Goal: Task Accomplishment & Management: Use online tool/utility

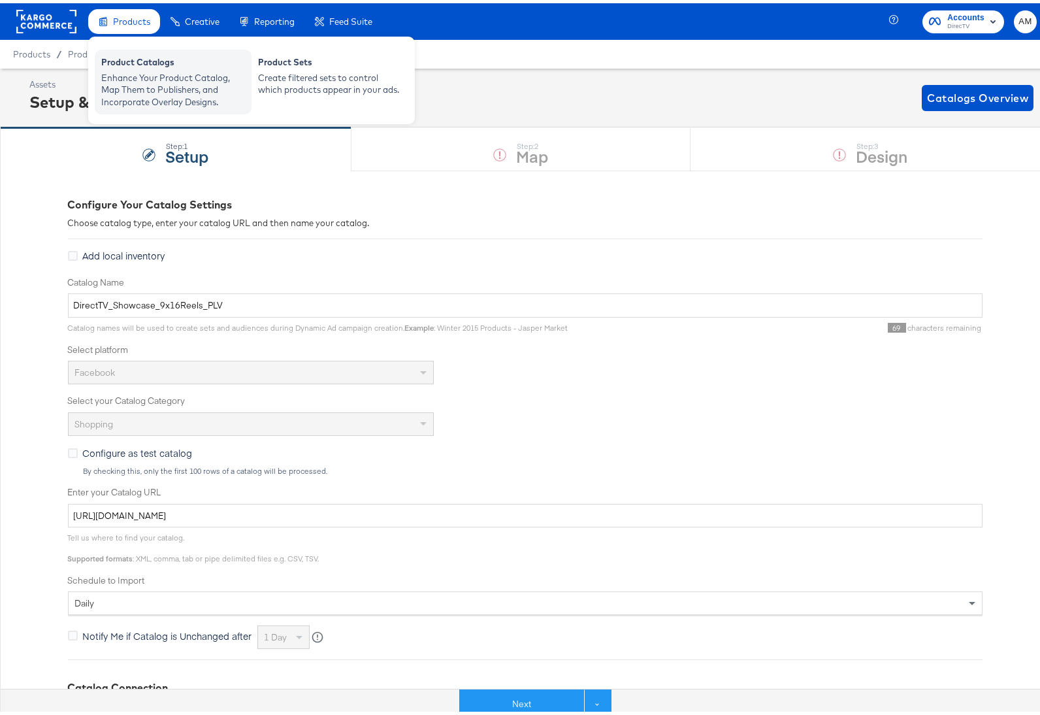
click at [118, 73] on div "Enhance Your Product Catalog, Map Them to Publishers, and Incorporate Overlay D…" at bounding box center [173, 87] width 144 height 37
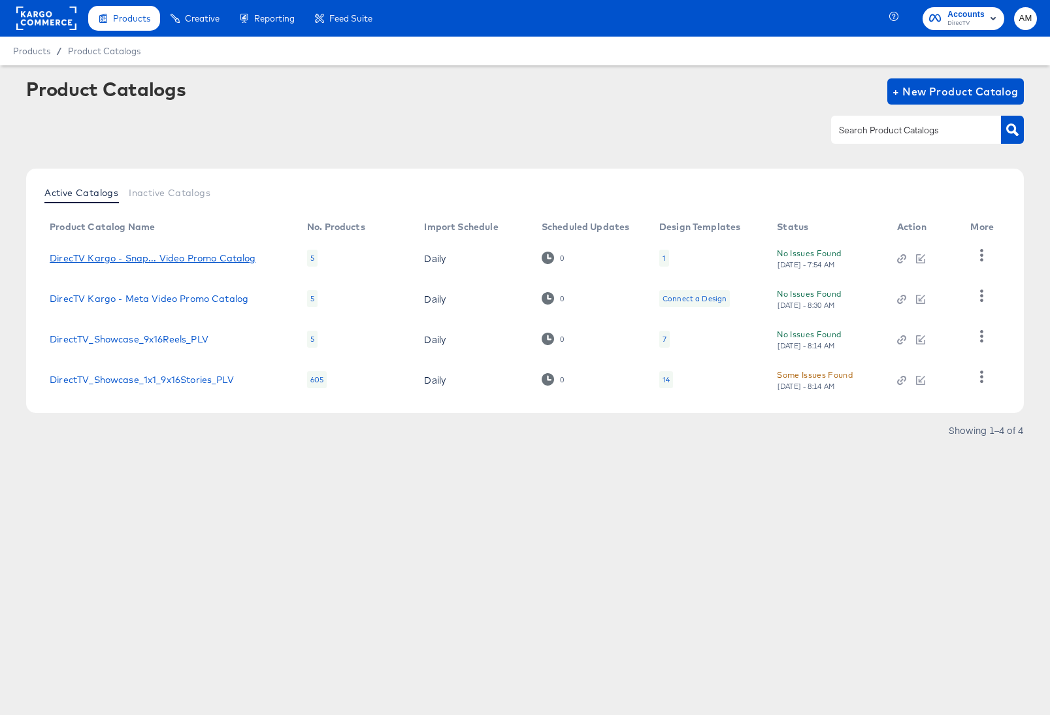
click at [212, 257] on div "DirecTV Kargo - Snap... Video Promo Catalog" at bounding box center [153, 258] width 206 height 10
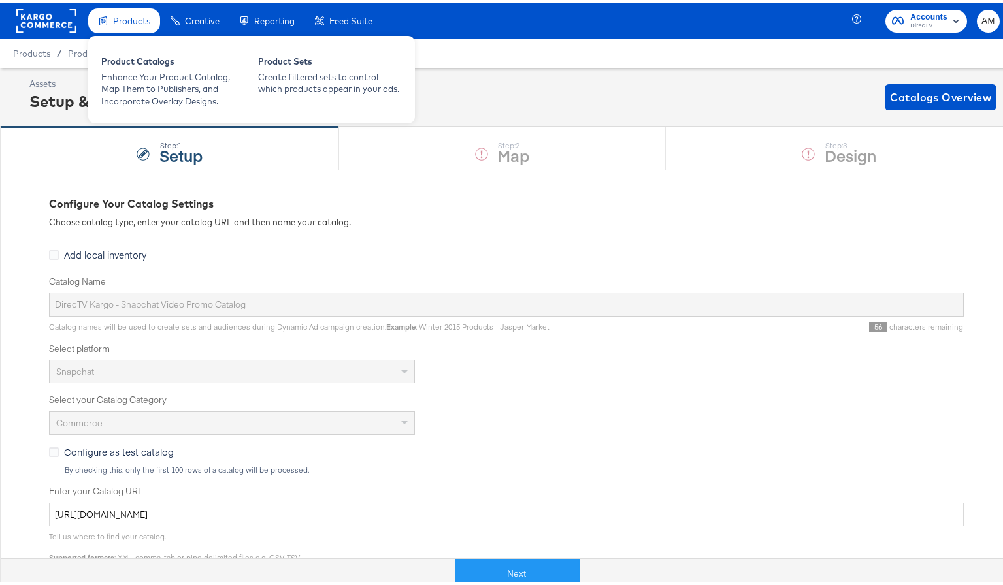
click at [111, 39] on div "Product Catalogs Enhance Your Product Catalog, Map Them to Publishers, and Inco…" at bounding box center [251, 77] width 327 height 88
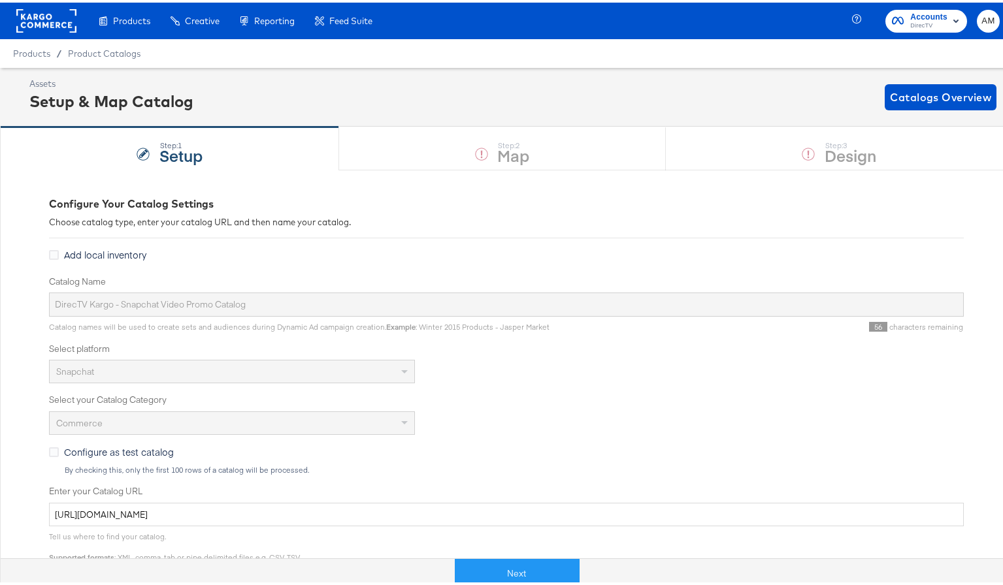
click at [74, 44] on div "Products / Product Catalogs" at bounding box center [506, 51] width 1013 height 29
click at [82, 54] on span "Product Catalogs" at bounding box center [104, 51] width 73 height 10
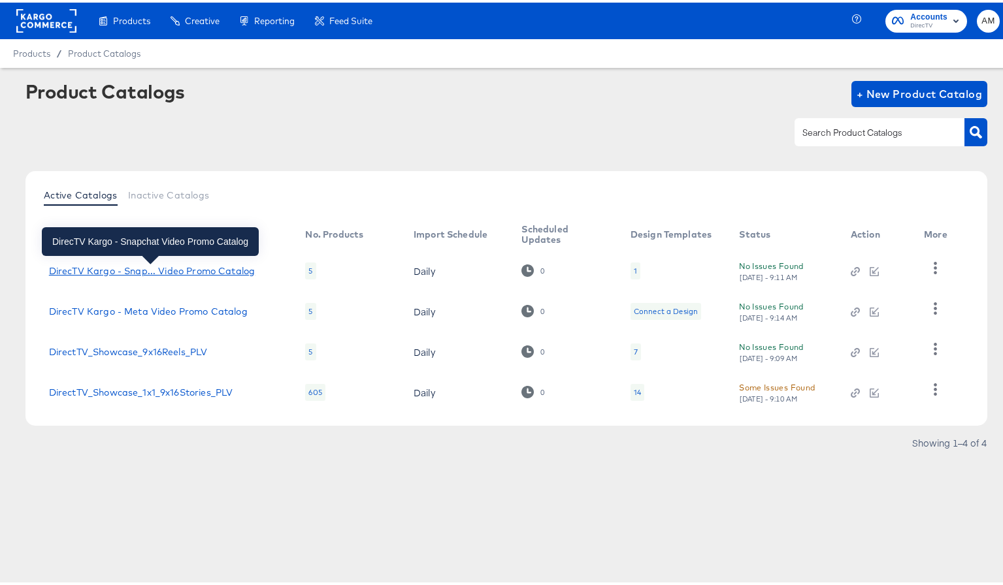
click at [204, 272] on div "DirecTV Kargo - Snap... Video Promo Catalog" at bounding box center [152, 268] width 206 height 10
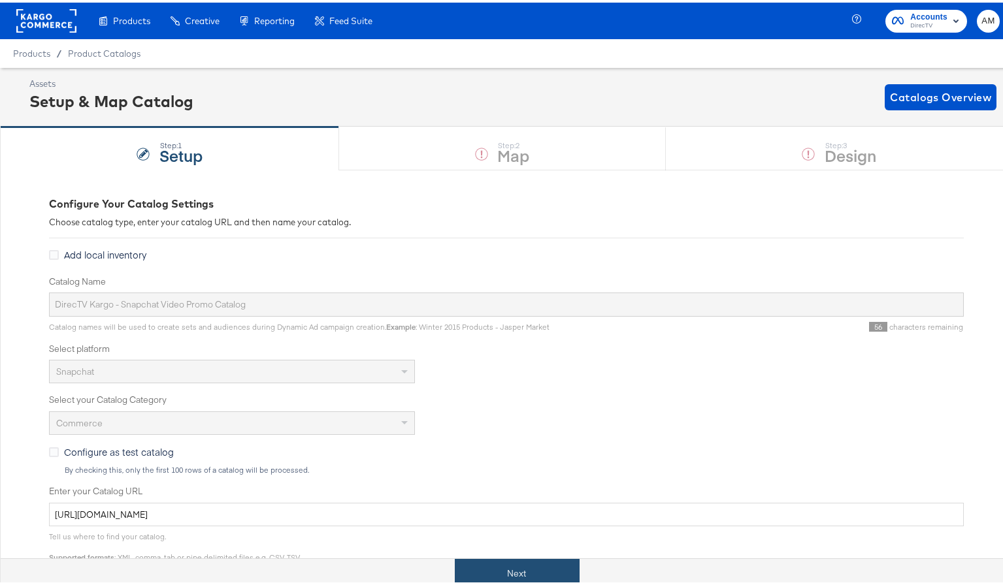
click at [539, 570] on button "Next" at bounding box center [517, 571] width 125 height 29
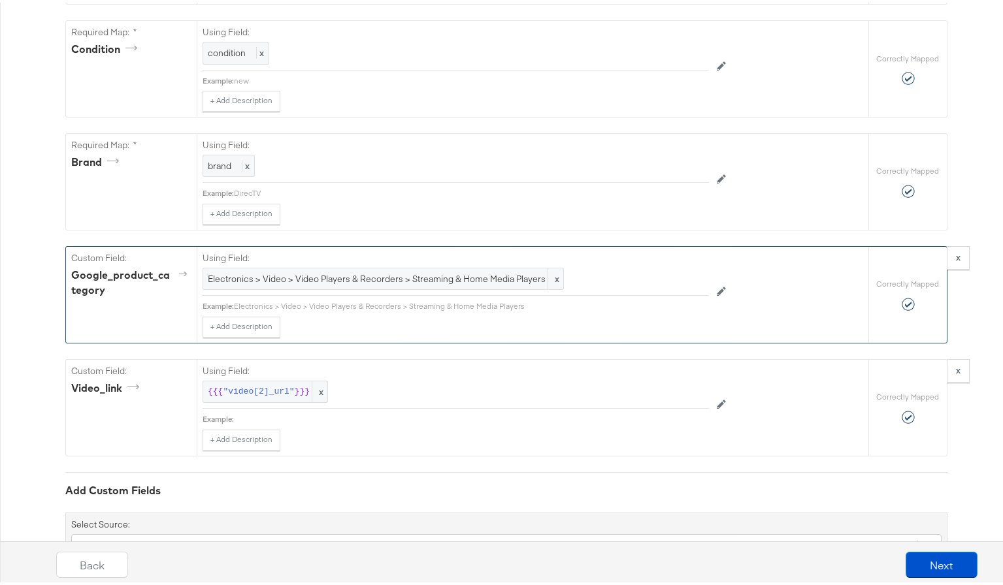
scroll to position [1138, 0]
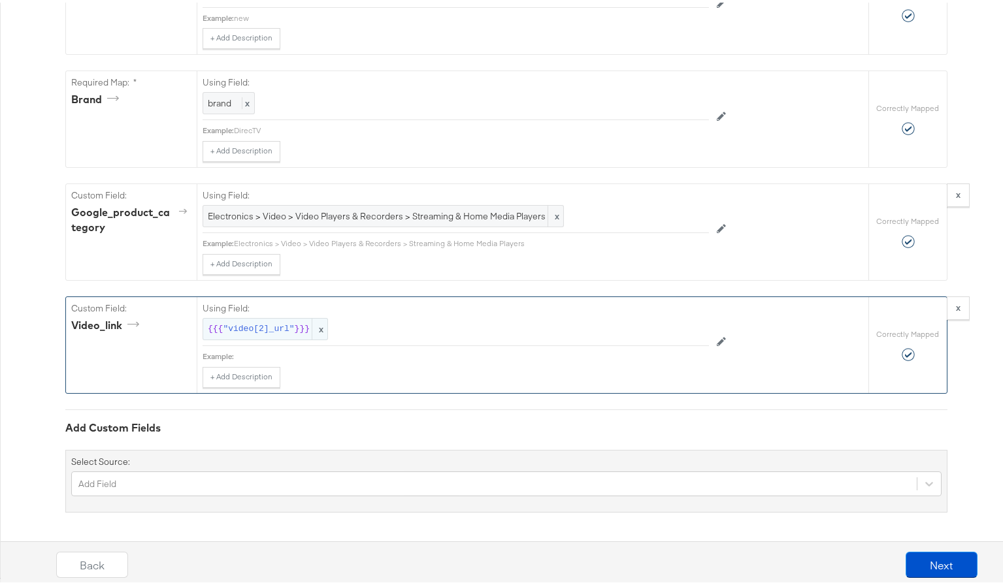
click at [259, 328] on span ""video[2]_url"" at bounding box center [258, 327] width 71 height 12
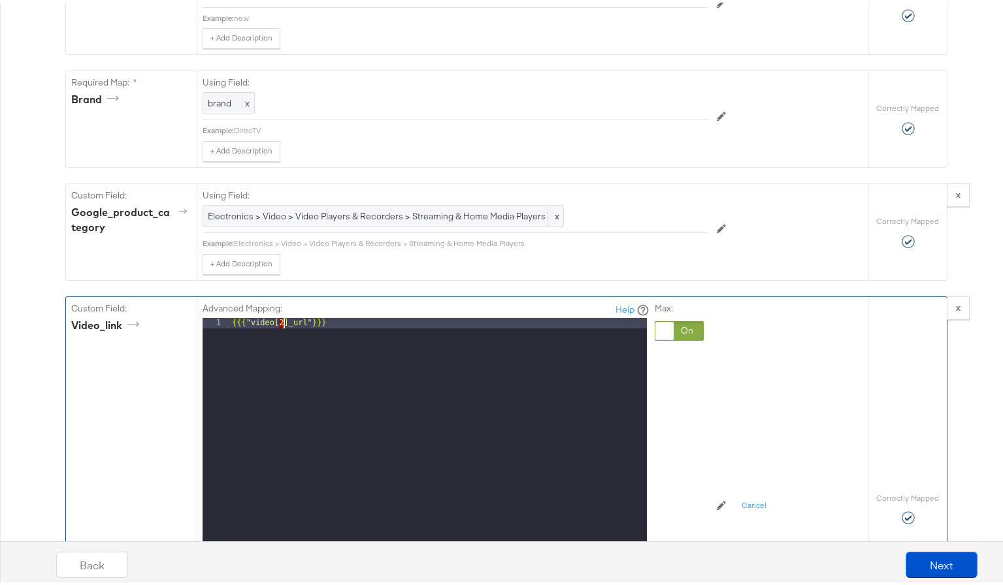
click at [277, 324] on div "{{{ "video[2]_url" }}}" at bounding box center [437, 490] width 417 height 348
click at [738, 394] on div "Advanced Mapping: Help 1 {{{ "video[1]_url" }}} XXXXXXXXXXXXXXXXXXXXXXXXXXXXXXX…" at bounding box center [489, 504] width 572 height 418
click at [276, 322] on div "{{{ "video[1]_url" }}}" at bounding box center [437, 490] width 417 height 348
click at [274, 324] on div "{{{ "video[1]_url" }}}" at bounding box center [437, 490] width 417 height 348
drag, startPoint x: 218, startPoint y: 320, endPoint x: 156, endPoint y: 320, distance: 61.4
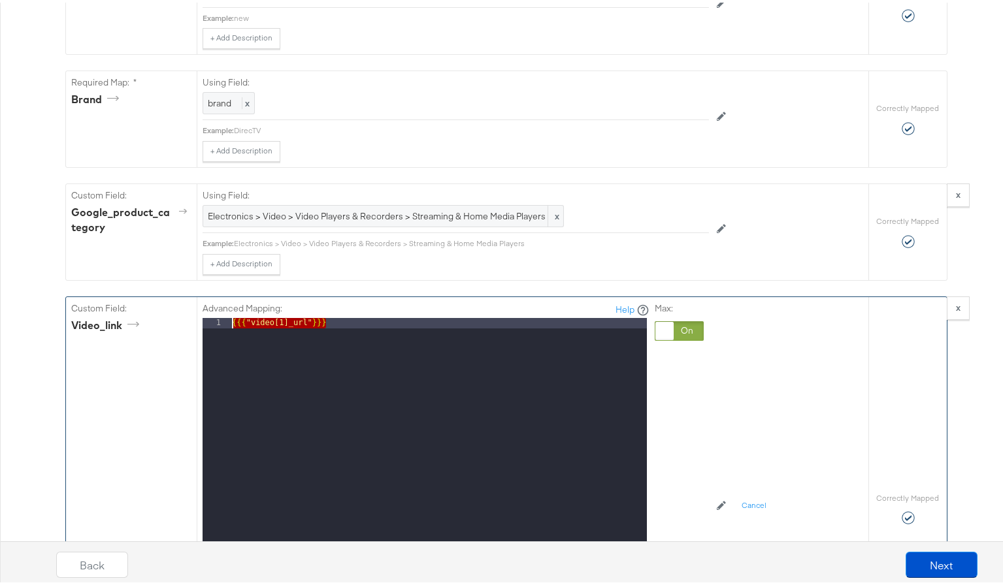
click at [156, 320] on div "Custom Field: video_link Advanced Mapping: Help 1 {{{ "video[1]_url" }}} XXXXXX…" at bounding box center [467, 506] width 802 height 423
click at [680, 328] on div at bounding box center [679, 329] width 49 height 20
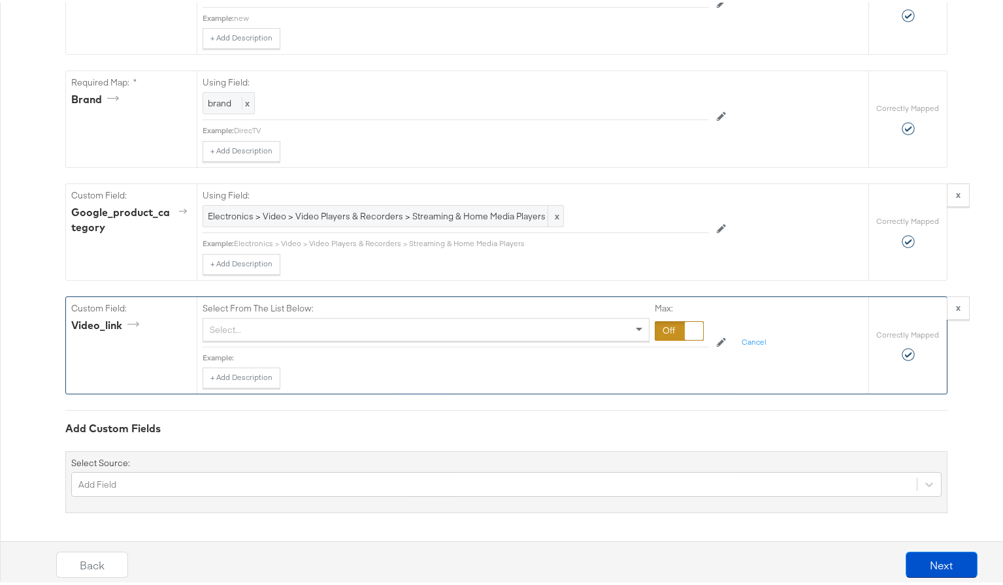
click at [223, 332] on div "Select..." at bounding box center [426, 327] width 446 height 22
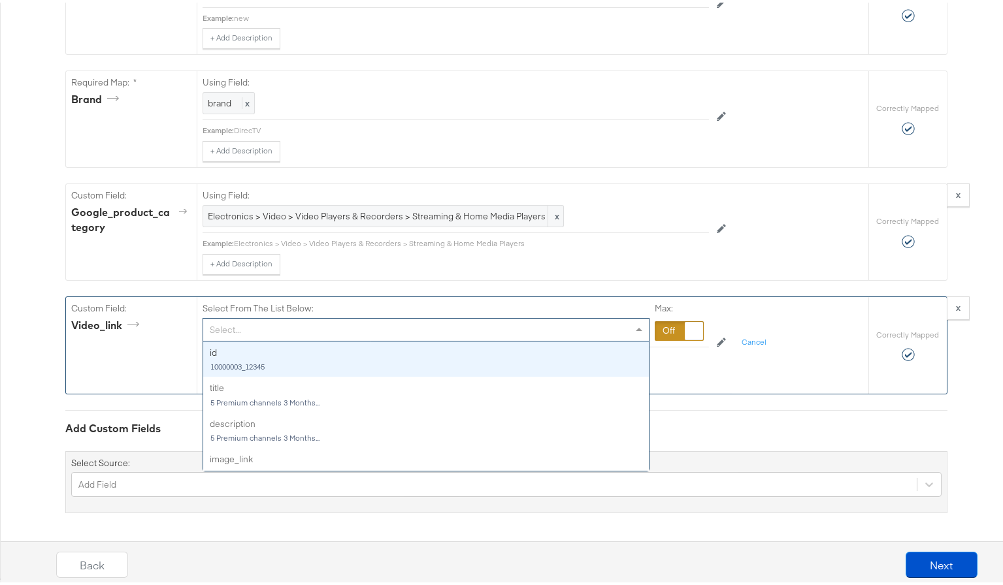
type input "v"
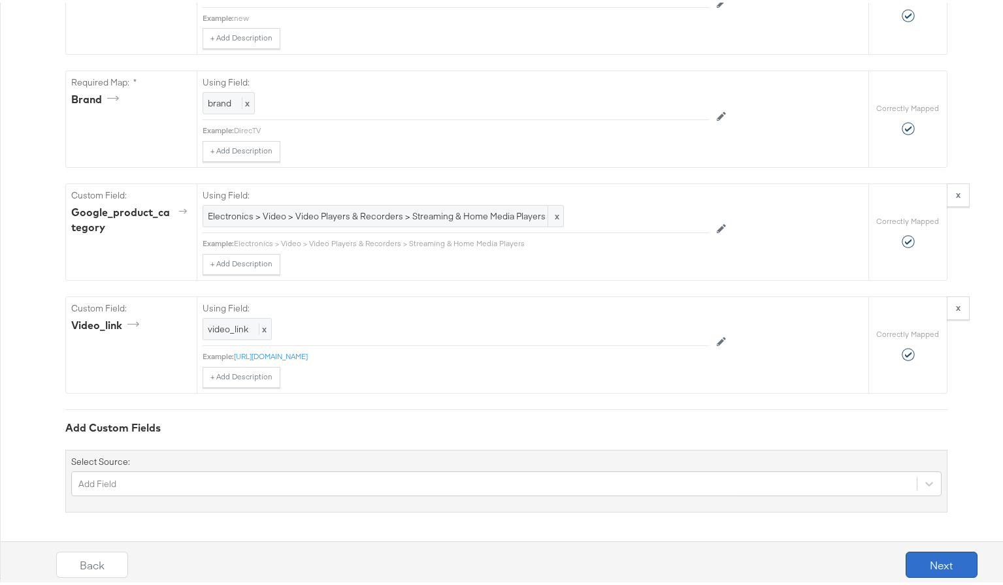
click at [925, 561] on button "Next" at bounding box center [942, 562] width 72 height 26
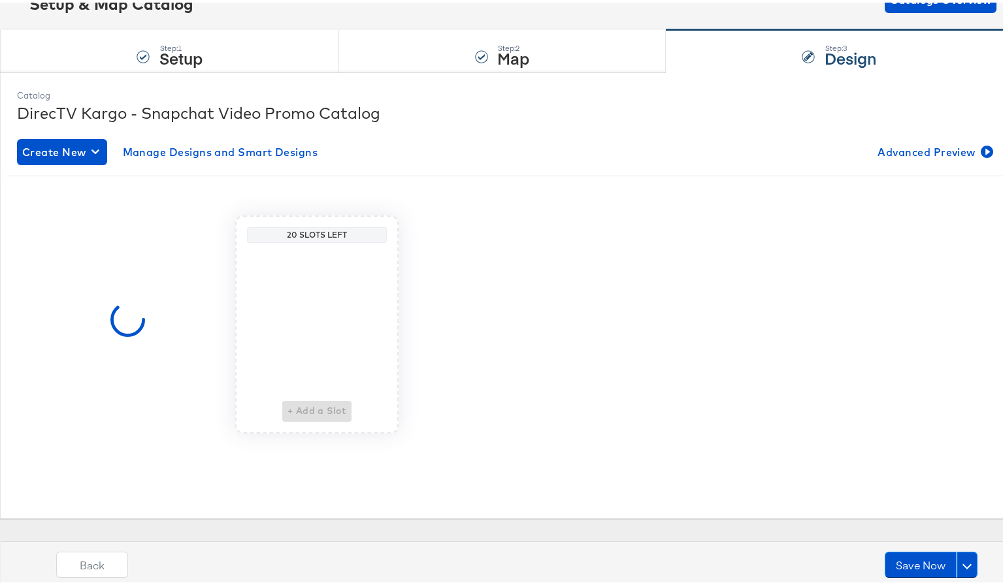
scroll to position [0, 0]
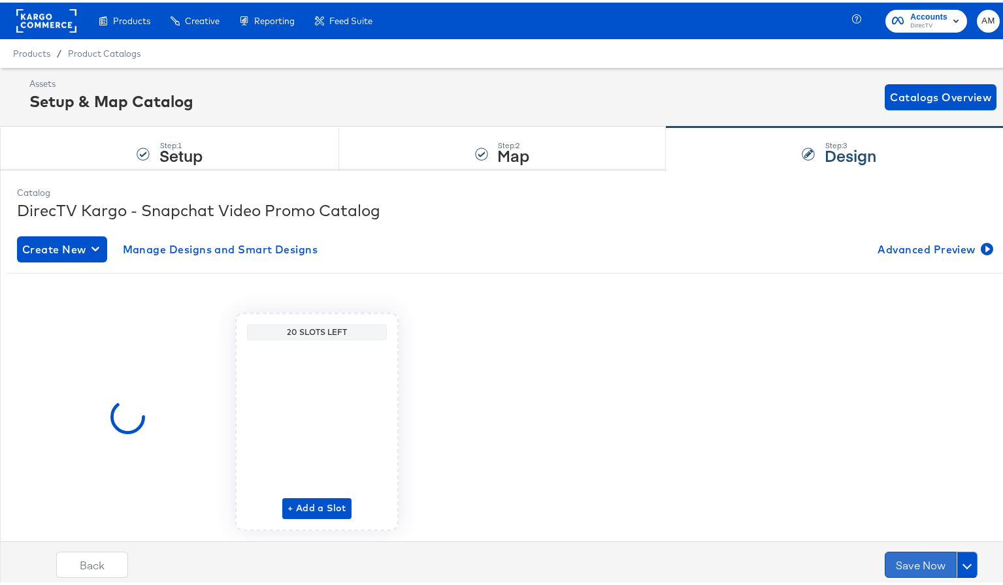
click at [904, 559] on button "Save Now" at bounding box center [921, 562] width 72 height 26
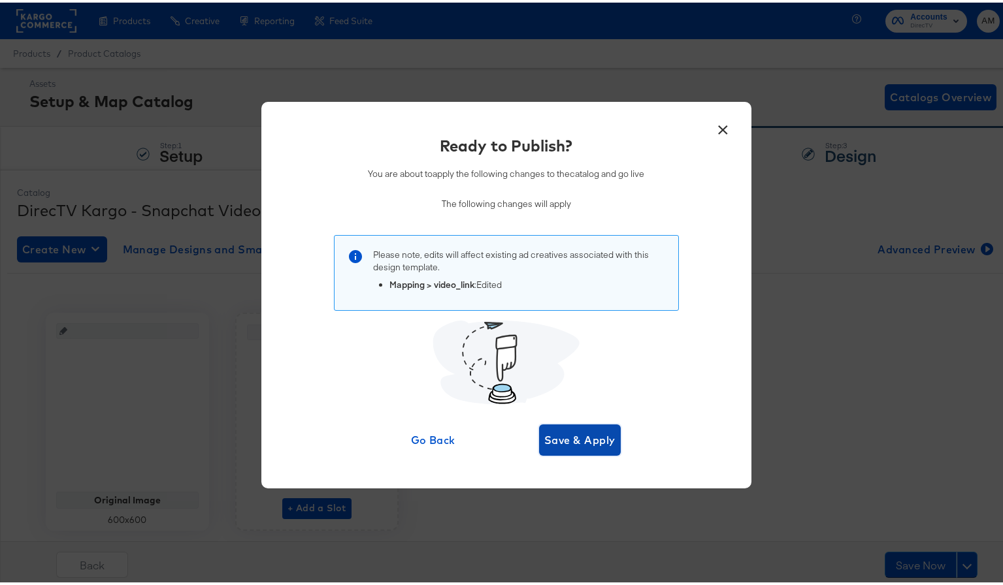
click at [568, 430] on span "Save & Apply" at bounding box center [579, 438] width 71 height 18
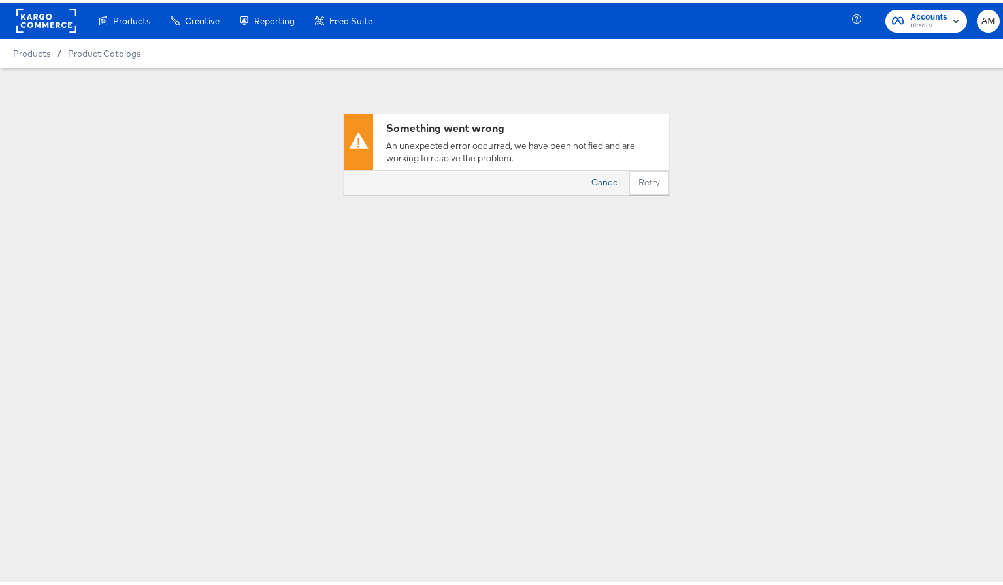
click at [609, 184] on button "Cancel" at bounding box center [605, 181] width 47 height 24
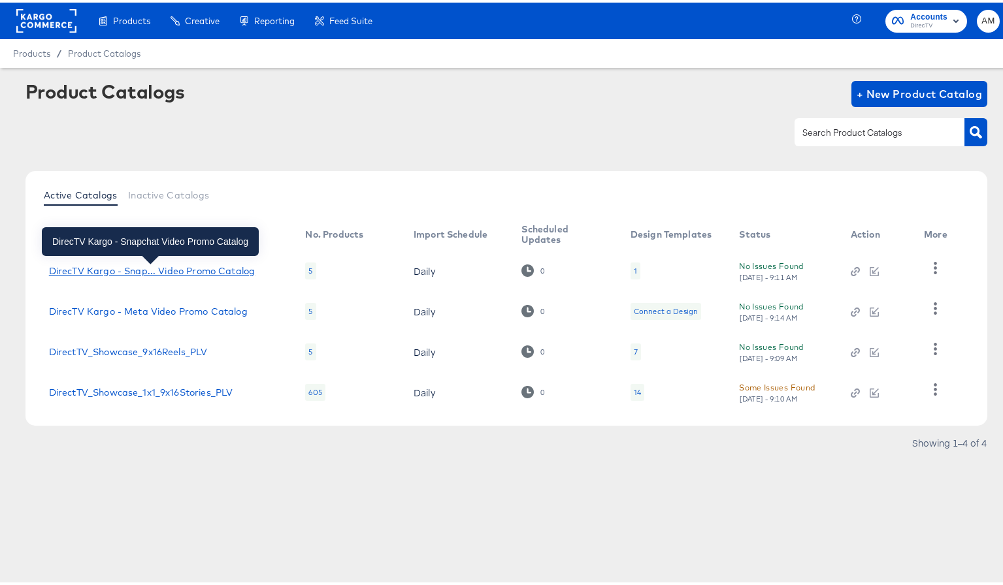
click at [178, 270] on div "DirecTV Kargo - Snap... Video Promo Catalog" at bounding box center [152, 268] width 206 height 10
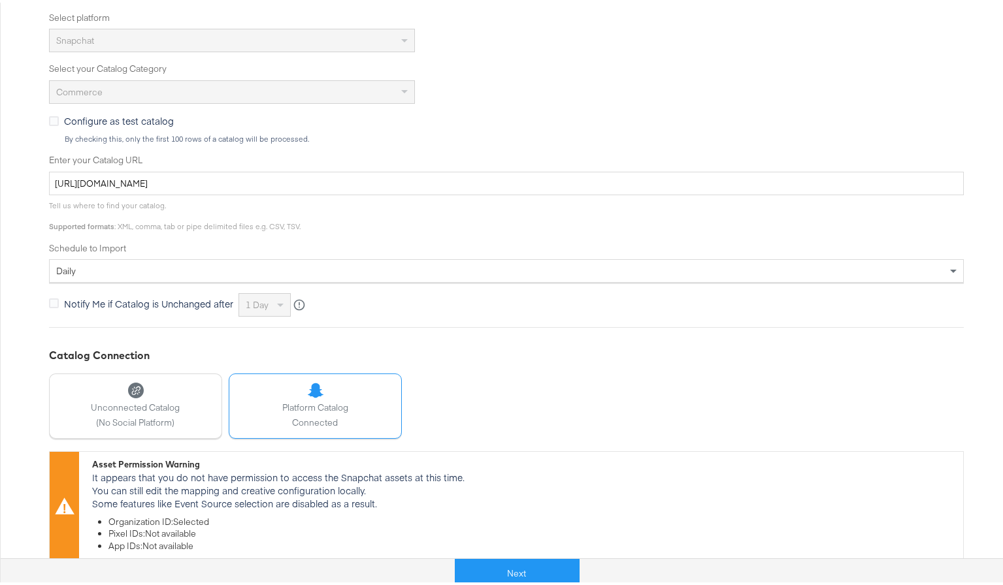
scroll to position [343, 0]
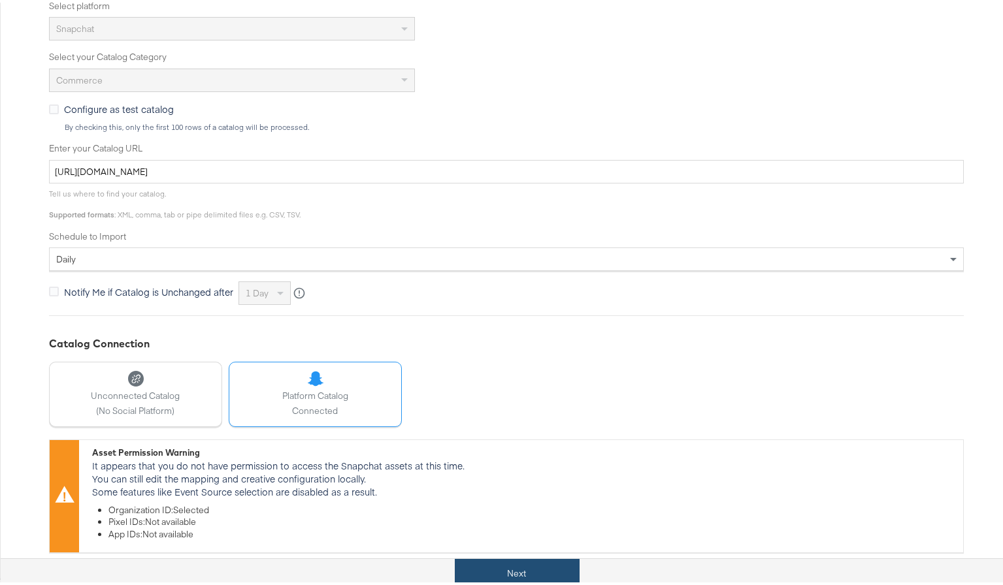
click at [495, 564] on button "Next" at bounding box center [517, 571] width 125 height 29
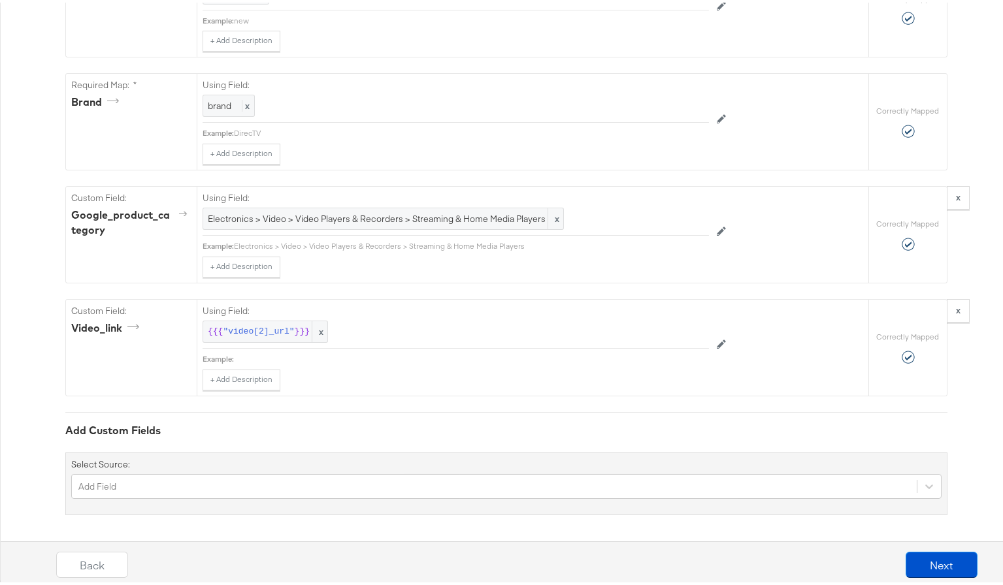
scroll to position [1138, 0]
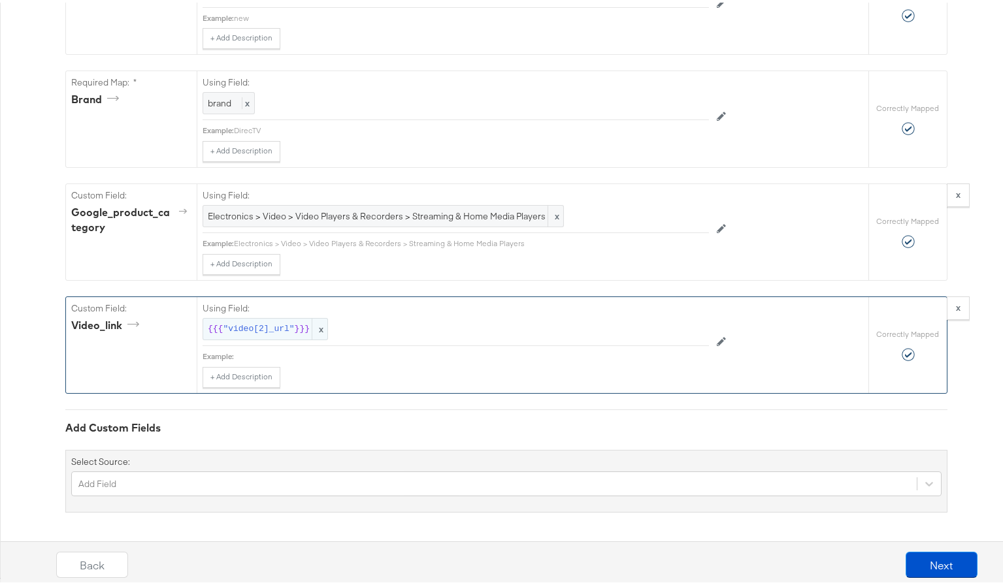
click at [248, 326] on span ""video[2]_url"" at bounding box center [258, 327] width 71 height 12
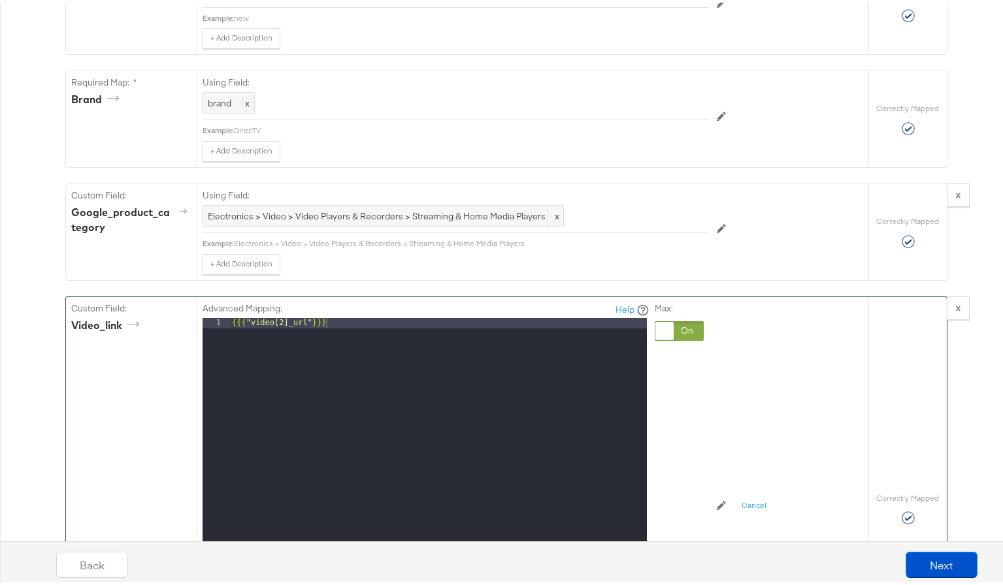
click at [680, 327] on div at bounding box center [679, 329] width 49 height 20
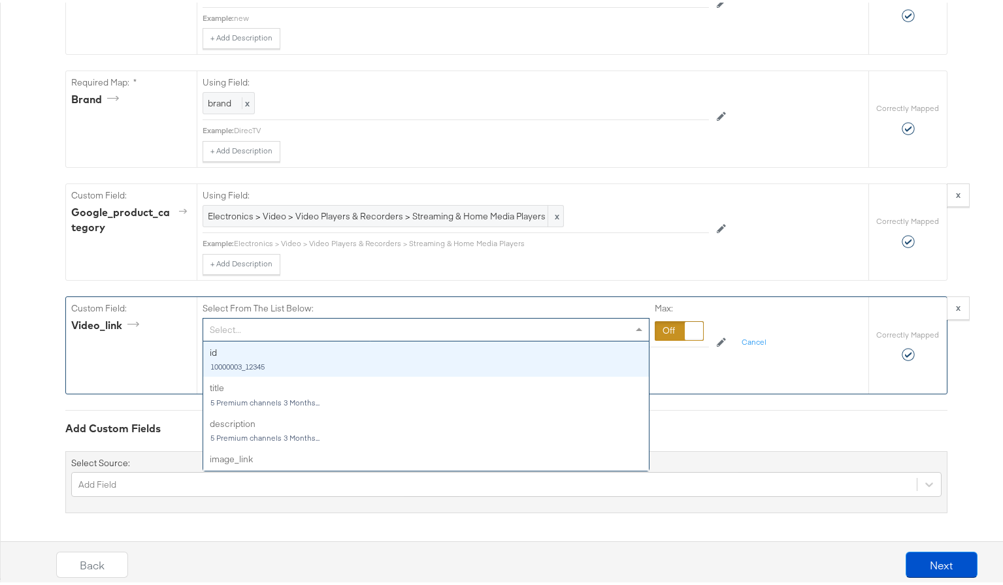
click at [284, 329] on div "Select..." at bounding box center [426, 327] width 446 height 22
type input "v"
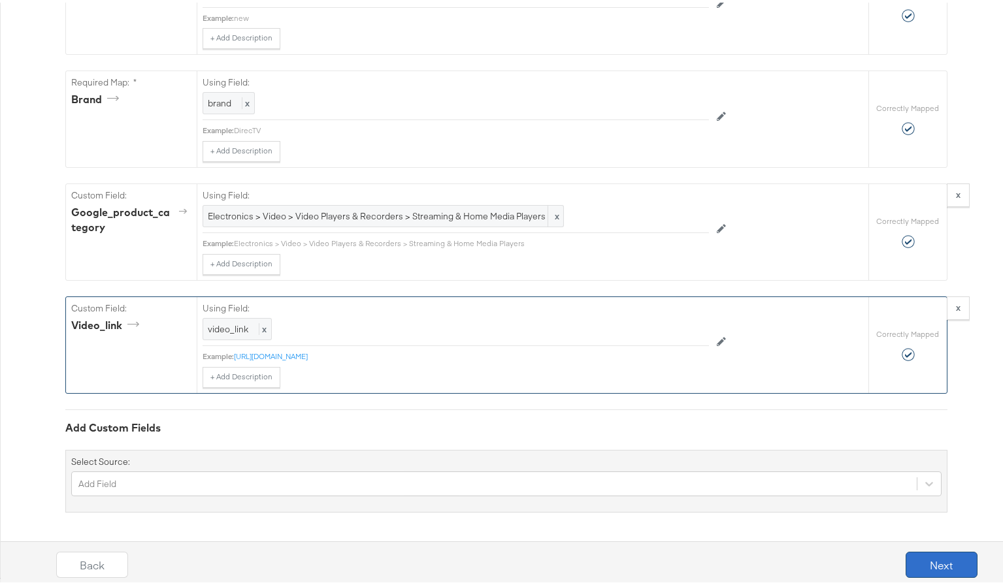
click at [926, 563] on button "Next" at bounding box center [942, 562] width 72 height 26
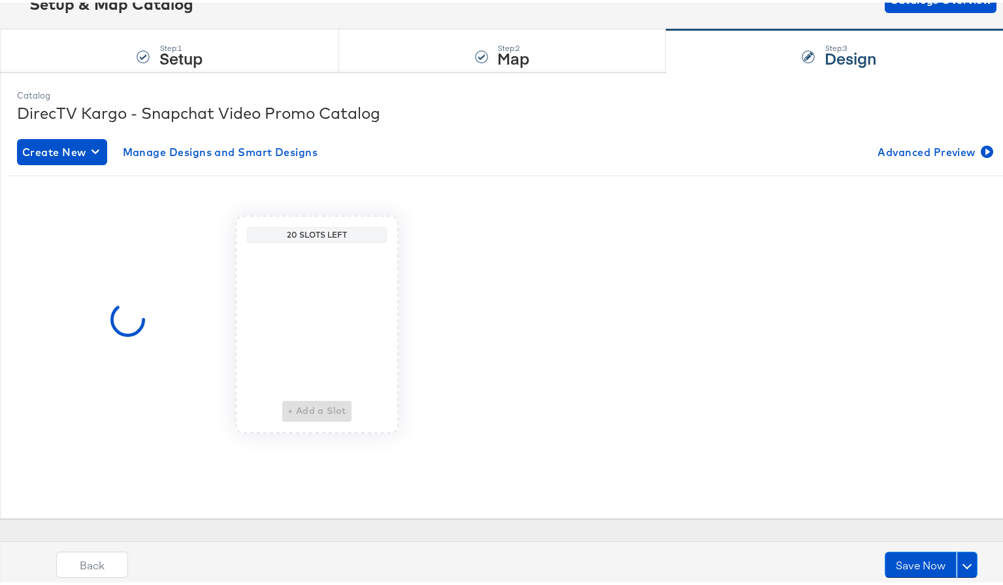
scroll to position [0, 0]
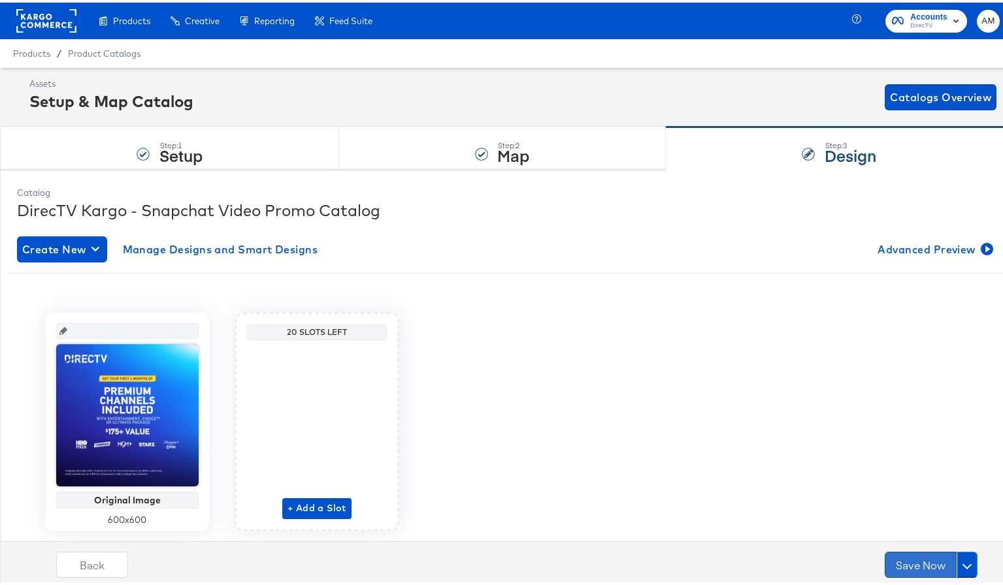
click at [911, 563] on button "Save Now" at bounding box center [921, 562] width 72 height 26
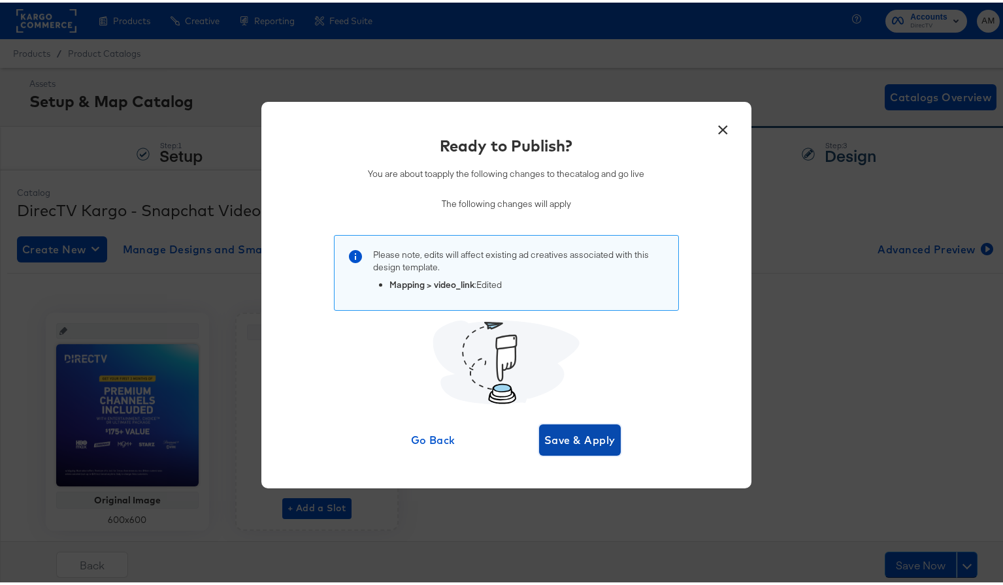
click at [558, 438] on span "Save & Apply" at bounding box center [579, 438] width 71 height 18
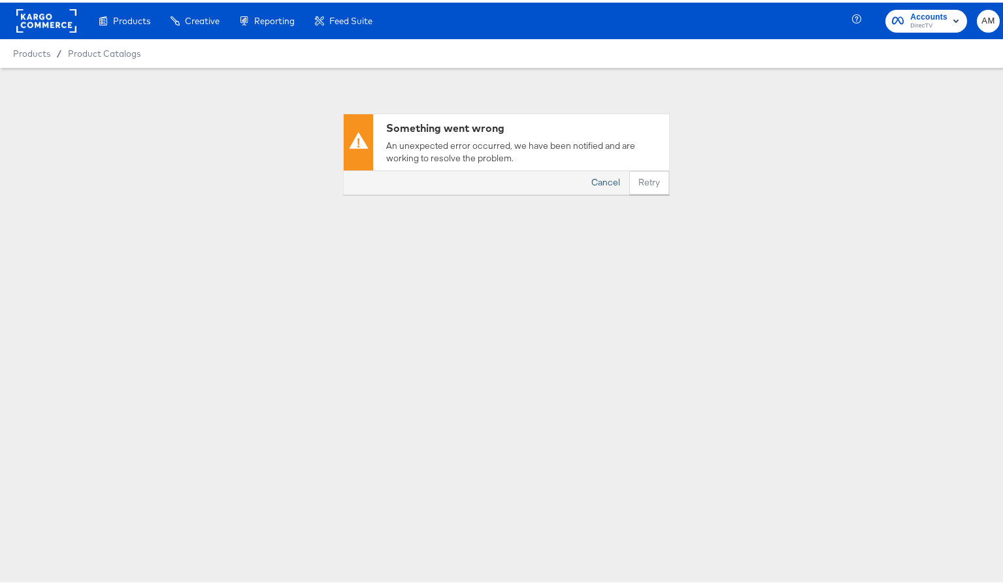
click at [612, 181] on button "Cancel" at bounding box center [605, 181] width 47 height 24
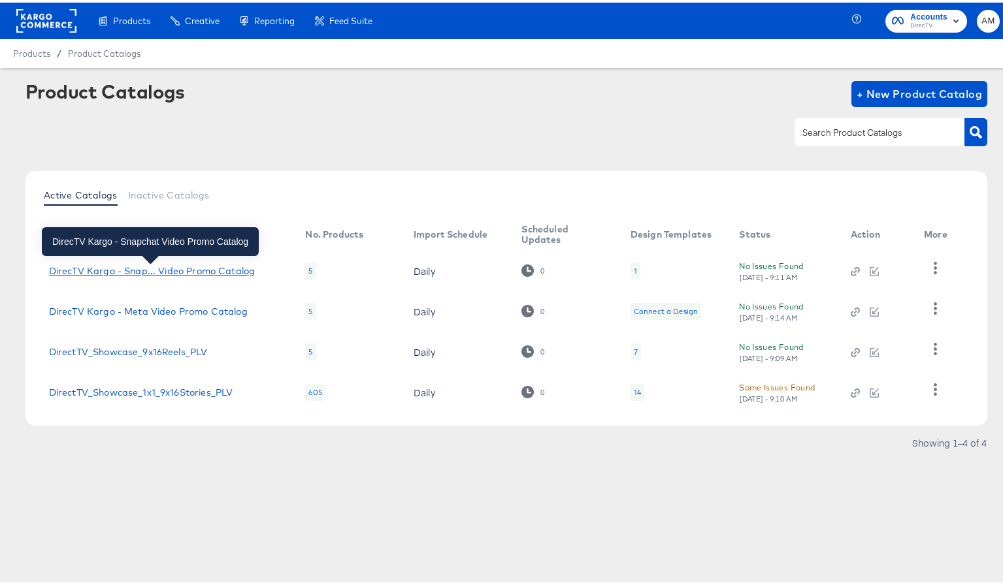
click at [165, 267] on div "DirecTV Kargo - Snap... Video Promo Catalog" at bounding box center [152, 268] width 206 height 10
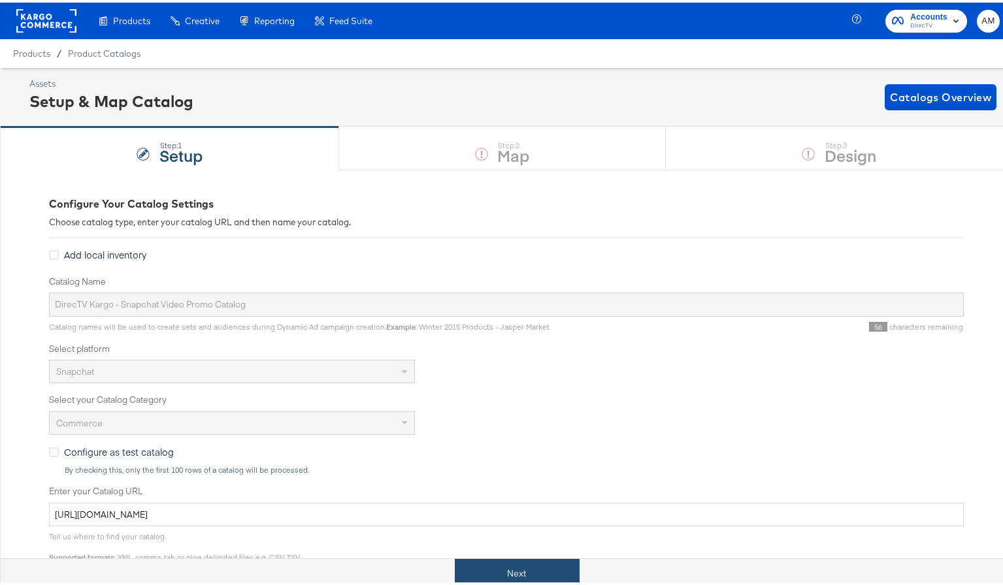
click at [505, 557] on div "Next" at bounding box center [517, 571] width 1032 height 29
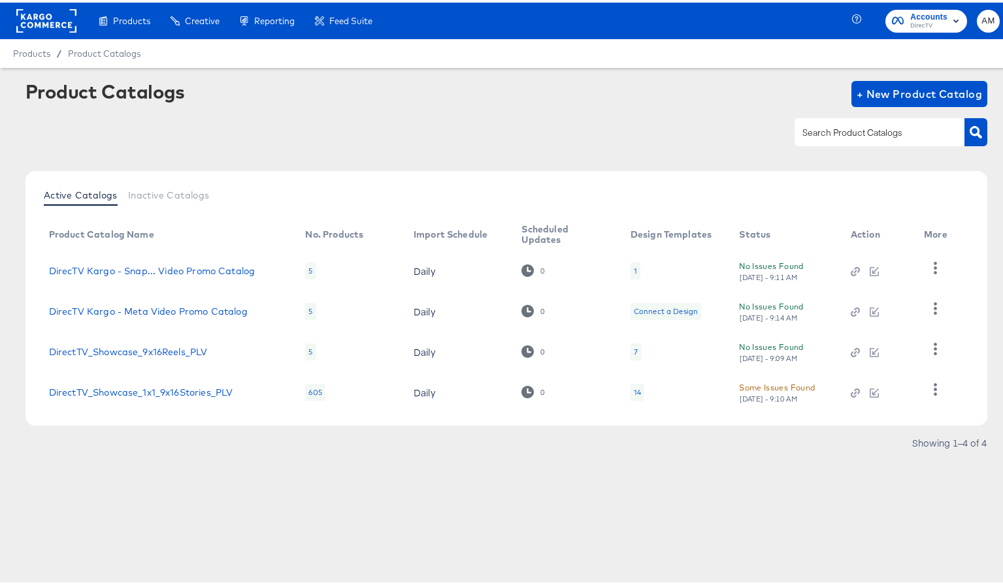
scroll to position [97, 0]
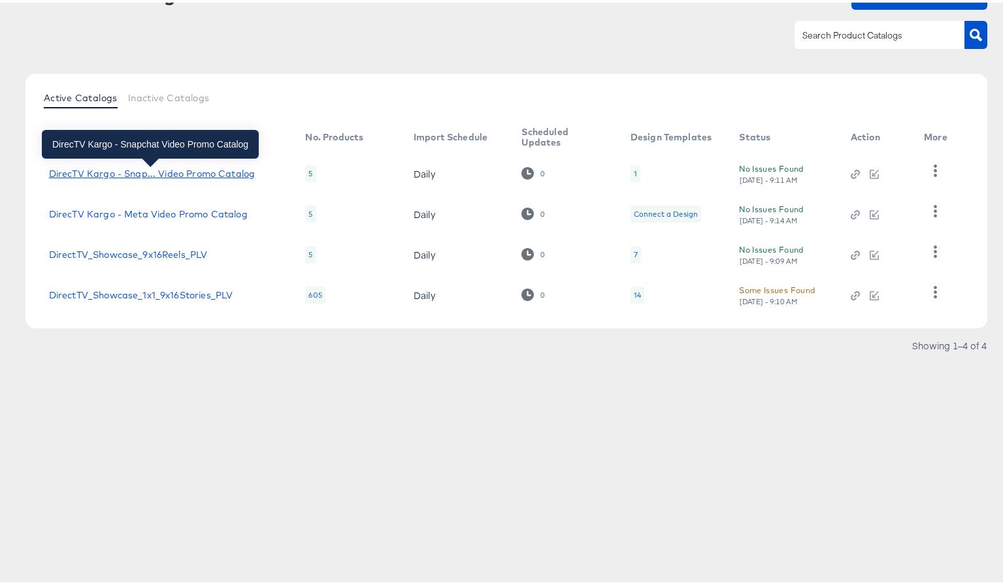
click at [175, 169] on div "DirecTV Kargo - Snap... Video Promo Catalog" at bounding box center [152, 171] width 206 height 10
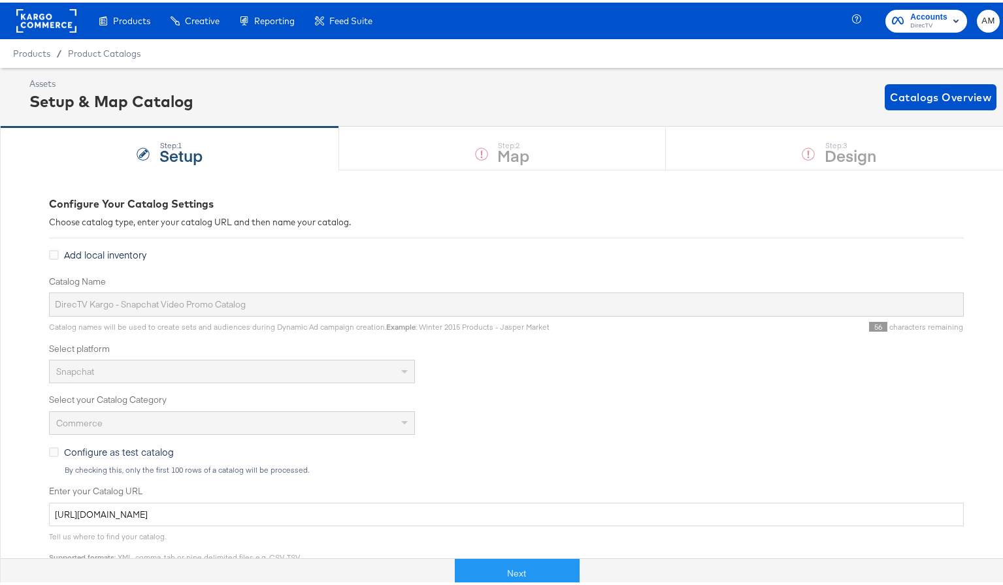
click at [29, 18] on rect at bounding box center [46, 19] width 60 height 24
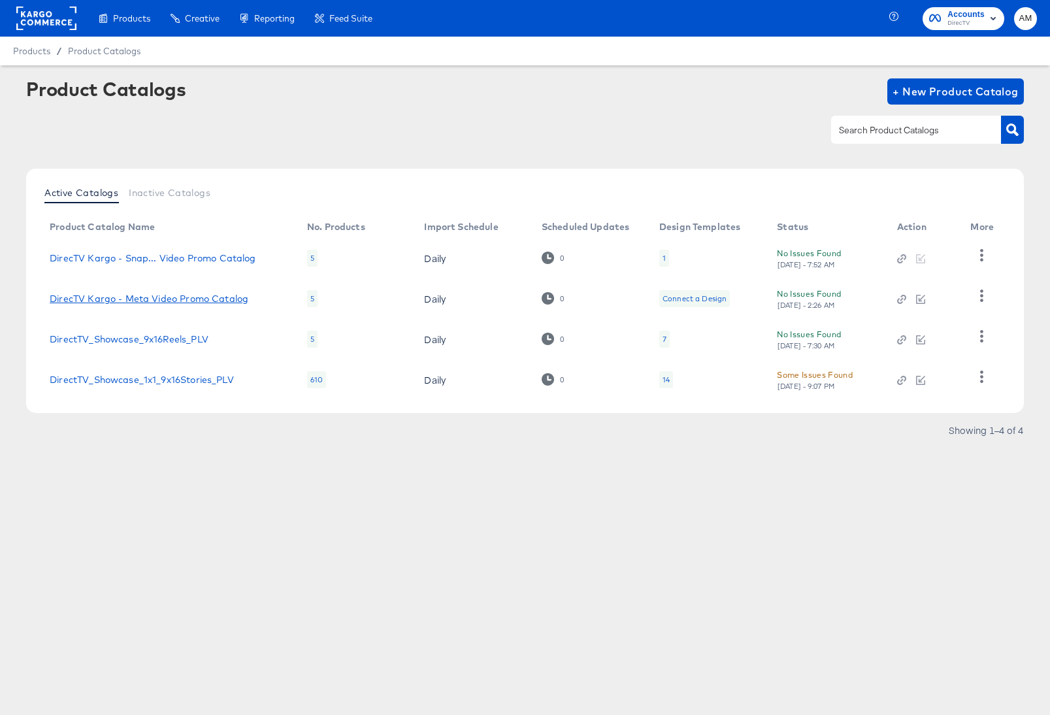
click at [183, 302] on link "DirecTV Kargo - Meta Video Promo Catalog" at bounding box center [149, 298] width 199 height 10
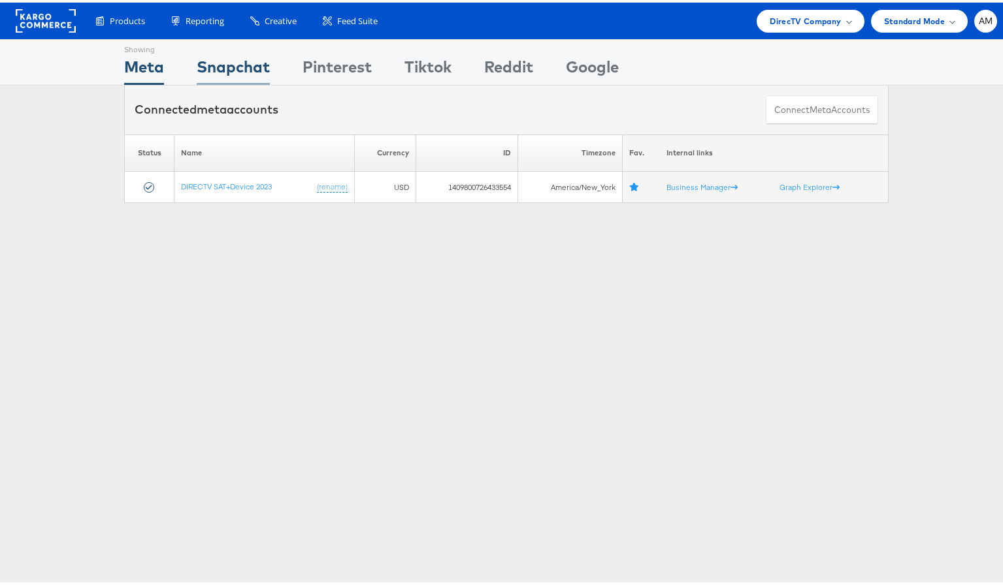
click at [199, 65] on div "Snapchat" at bounding box center [233, 67] width 73 height 29
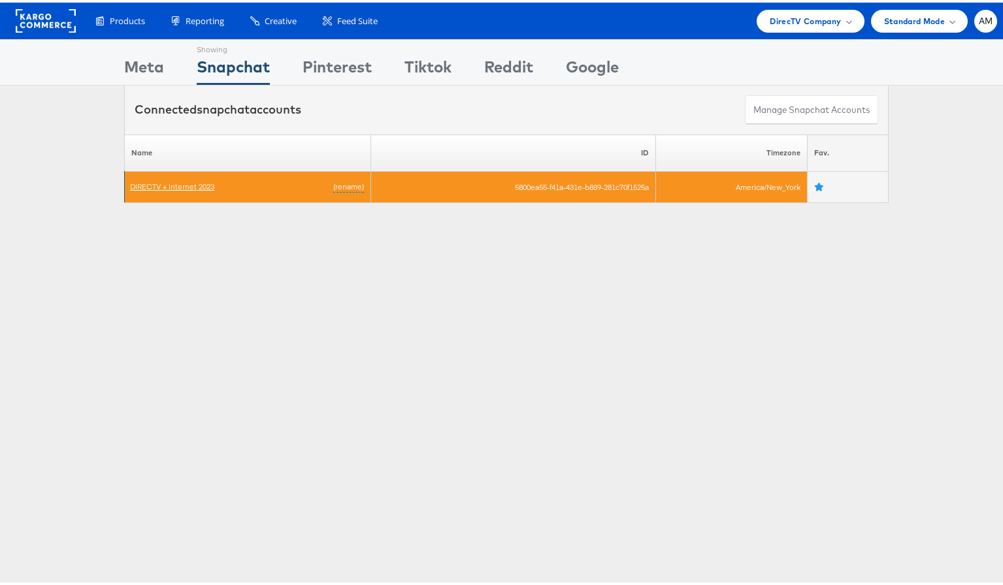
click at [193, 186] on link "DIRECTV + Internet 2023" at bounding box center [172, 184] width 84 height 10
